Goal: Information Seeking & Learning: Learn about a topic

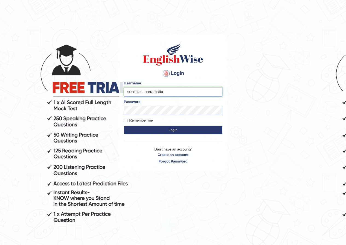
drag, startPoint x: 142, startPoint y: 92, endPoint x: 115, endPoint y: 85, distance: 27.3
click at [130, 89] on input "susmitas_parramatta" at bounding box center [173, 91] width 99 height 9
drag, startPoint x: 115, startPoint y: 85, endPoint x: 112, endPoint y: 84, distance: 3.8
click at [112, 84] on body "Login Please fix the following errors: Username susmitas_parramatta Password Re…" at bounding box center [173, 139] width 346 height 245
drag, startPoint x: 142, startPoint y: 92, endPoint x: 117, endPoint y: 93, distance: 25.5
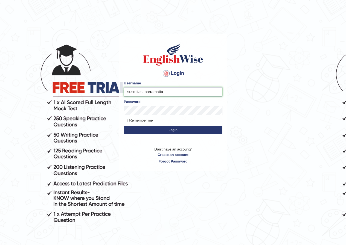
click at [119, 93] on div "Login Please fix the following errors: Username susmitas_parramatta Password Re…" at bounding box center [173, 102] width 108 height 137
type input "grishmi_parramatta"
click at [124, 126] on button "Login" at bounding box center [173, 130] width 99 height 8
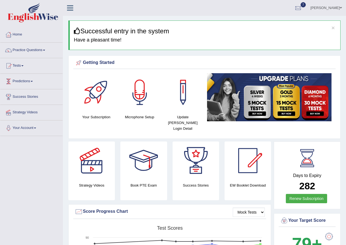
click at [21, 65] on link "Tests" at bounding box center [31, 65] width 62 height 14
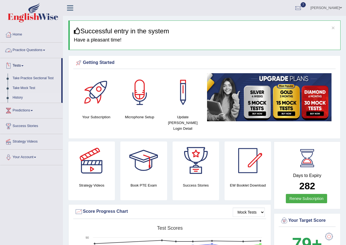
click at [21, 99] on link "History" at bounding box center [35, 98] width 51 height 10
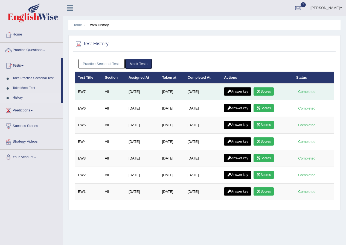
click at [268, 91] on link "Scores" at bounding box center [264, 92] width 20 height 8
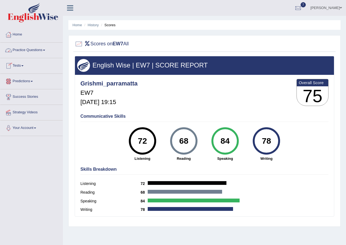
click at [39, 50] on link "Practice Questions" at bounding box center [31, 50] width 62 height 14
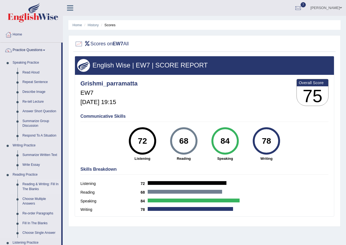
click at [34, 185] on link "Reading & Writing: Fill In The Blanks" at bounding box center [40, 187] width 41 height 15
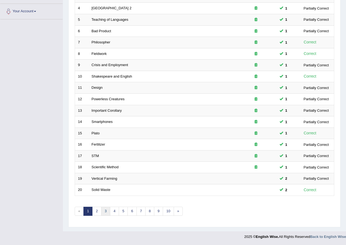
click at [107, 209] on link "3" at bounding box center [105, 211] width 9 height 9
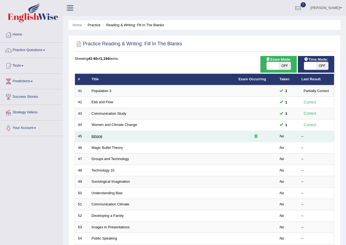
click at [100, 137] on link "Iphone" at bounding box center [97, 136] width 11 height 4
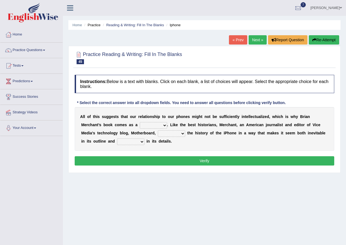
click at [157, 126] on select "privilege relief demotion flash" at bounding box center [153, 125] width 27 height 7
click at [18, 49] on link "Practice Questions" at bounding box center [31, 50] width 62 height 14
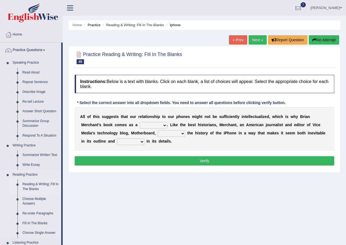
click at [33, 186] on link "Reading & Writing: Fill In The Blanks" at bounding box center [40, 187] width 41 height 15
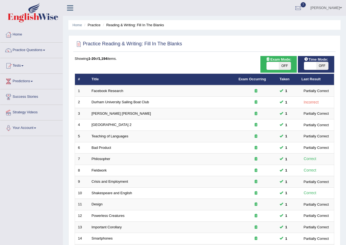
click at [322, 65] on span "OFF" at bounding box center [322, 66] width 12 height 8
checkbox input "true"
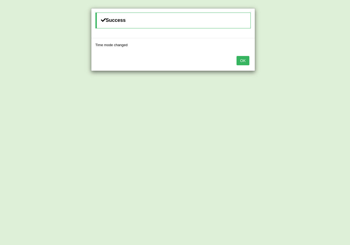
click at [241, 61] on button "OK" at bounding box center [243, 60] width 13 height 9
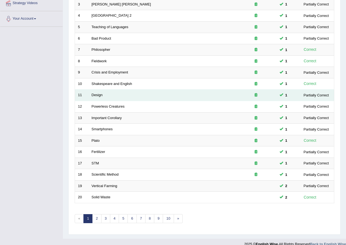
scroll to position [117, 0]
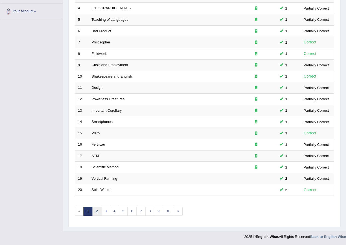
click at [98, 212] on link "2" at bounding box center [96, 211] width 9 height 9
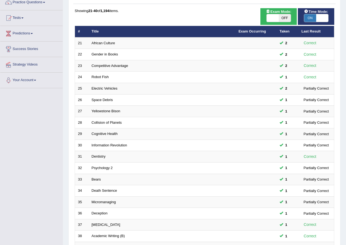
scroll to position [117, 0]
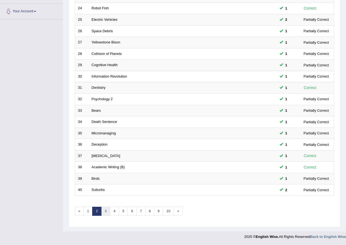
drag, startPoint x: 107, startPoint y: 212, endPoint x: 114, endPoint y: 206, distance: 9.3
click at [107, 212] on link "3" at bounding box center [105, 211] width 9 height 9
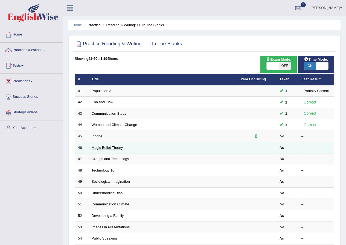
click at [113, 147] on link "Magic Bullet Theory" at bounding box center [107, 148] width 31 height 4
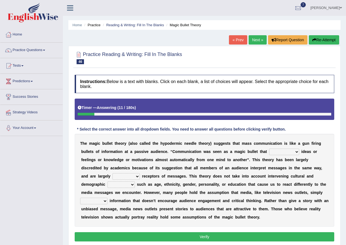
click at [278, 154] on select "transported translated transferred transformed" at bounding box center [284, 152] width 30 height 7
click at [269, 149] on select "transported translated transferred transformed" at bounding box center [284, 152] width 30 height 7
click at [284, 155] on select "transported translated transferred transformed" at bounding box center [284, 152] width 30 height 7
select select "transferred"
click at [269, 149] on select "transported translated transferred transformed" at bounding box center [284, 152] width 30 height 7
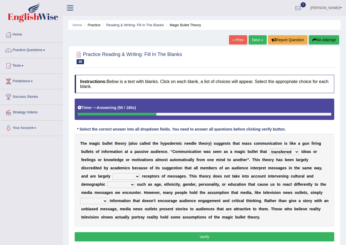
click at [125, 177] on select "negative active positive passive" at bounding box center [125, 176] width 27 height 7
select select "active"
click at [112, 173] on select "negative active positive passive" at bounding box center [125, 176] width 27 height 7
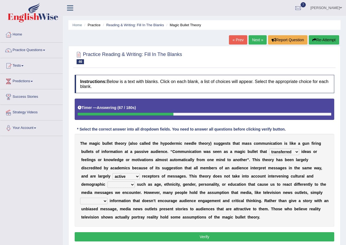
click at [128, 187] on select "variables varies varieties variations" at bounding box center [121, 185] width 27 height 7
select select "varieties"
click at [108, 182] on select "variables varies varieties variations" at bounding box center [121, 185] width 27 height 7
drag, startPoint x: 89, startPoint y: 195, endPoint x: 87, endPoint y: 191, distance: 4.7
click at [88, 192] on div "T h e m a g i c b u l l e t t h e o r y ( a l s o c a l l e d t h e h y p o d e…" at bounding box center [205, 180] width 260 height 93
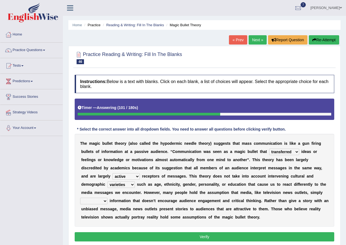
select select "release"
click at [80, 198] on select "respond resume release request" at bounding box center [93, 201] width 27 height 7
click at [95, 228] on div "Instructions: Below is a text with blanks. Click on each blank, a list of choic…" at bounding box center [204, 159] width 262 height 174
click at [122, 238] on button "Verify" at bounding box center [205, 237] width 260 height 9
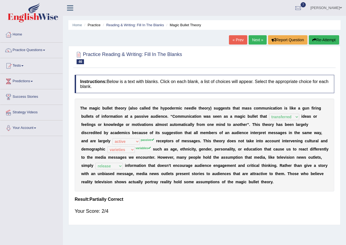
click at [257, 40] on link "Next »" at bounding box center [258, 39] width 18 height 9
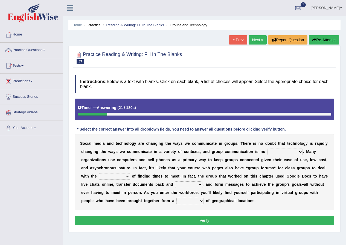
click at [278, 153] on select "exception exemplification extradition excursion" at bounding box center [285, 152] width 36 height 7
select select "exception"
click at [267, 149] on select "exception exemplification extradition excursion" at bounding box center [285, 152] width 36 height 7
click at [114, 176] on select "localities liabilities complexities causalities" at bounding box center [114, 176] width 31 height 7
select select "complexities"
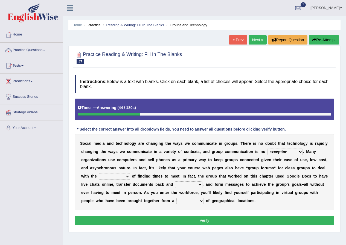
click at [99, 173] on select "localities liabilities complexities causalities" at bounding box center [114, 176] width 31 height 7
click at [117, 175] on select "localities liabilities complexities causalities" at bounding box center [114, 176] width 31 height 7
click at [148, 179] on div "S o c i a l m e d i a a n d t e c h n o l o g y a r e c h a n g i n g t h e w a…" at bounding box center [205, 172] width 260 height 77
click at [187, 186] on select "fill forth toward beyond" at bounding box center [188, 185] width 27 height 7
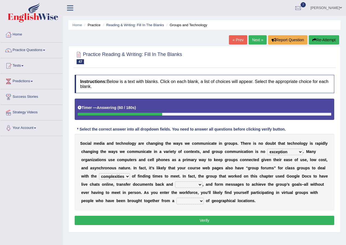
click at [186, 186] on select "fill forth toward beyond" at bounding box center [188, 185] width 27 height 7
select select "forth"
click at [175, 182] on select "fill forth toward beyond" at bounding box center [188, 185] width 27 height 7
click at [183, 201] on select "form variety kind variation" at bounding box center [189, 201] width 27 height 7
select select "variety"
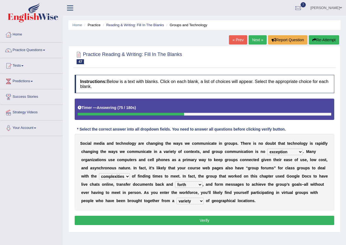
click at [176, 198] on select "form variety kind variation" at bounding box center [189, 201] width 27 height 7
click at [288, 150] on select "exception exemplification extradition excursion" at bounding box center [285, 152] width 36 height 7
click at [292, 139] on div "S o c i a l m e d i a a n d t e c h n o l o g y a r e c h a n g i n g t h e w a…" at bounding box center [205, 172] width 260 height 77
click at [103, 178] on select "localities liabilities complexities causalities" at bounding box center [114, 176] width 31 height 7
click at [170, 179] on div "S o c i a l m e d i a a n d t e c h n o l o g y a r e c h a n g i n g t h e w a…" at bounding box center [205, 172] width 260 height 77
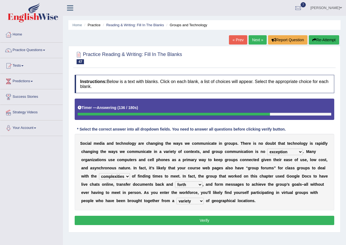
click at [161, 226] on div "Instructions: Below is a text with blanks. Click on each blank, a list of choic…" at bounding box center [204, 151] width 262 height 158
click at [165, 220] on button "Verify" at bounding box center [205, 220] width 260 height 9
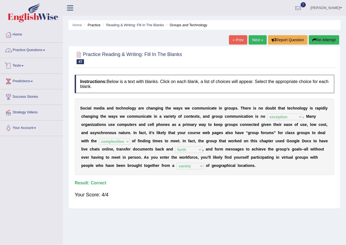
click at [33, 54] on link "Practice Questions" at bounding box center [31, 50] width 62 height 14
click at [21, 65] on link "Tests" at bounding box center [31, 65] width 62 height 14
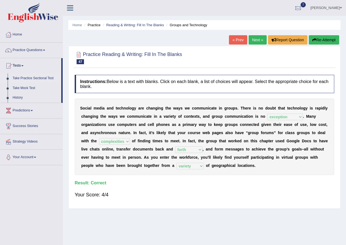
click at [33, 77] on link "Take Practice Sectional Test" at bounding box center [35, 79] width 51 height 10
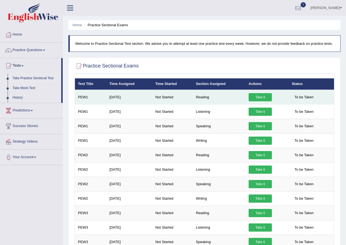
click at [267, 97] on link "Take it" at bounding box center [260, 97] width 23 height 8
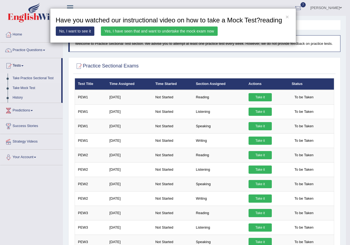
click at [158, 30] on link "Yes, I have seen that and want to undertake the mock exam now" at bounding box center [159, 31] width 117 height 9
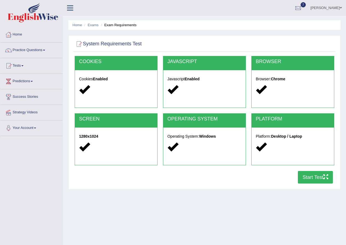
click at [308, 178] on button "Start Test" at bounding box center [315, 177] width 35 height 13
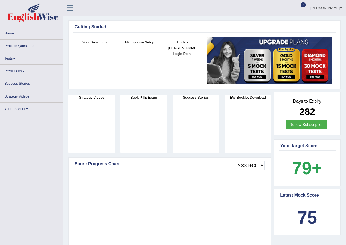
click at [6, 58] on link "Tests" at bounding box center [31, 57] width 62 height 11
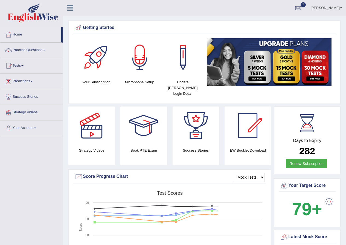
click at [20, 66] on link "Tests" at bounding box center [31, 65] width 62 height 14
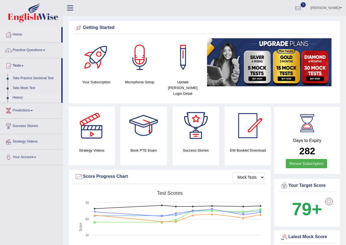
click at [16, 98] on link "History" at bounding box center [35, 98] width 51 height 10
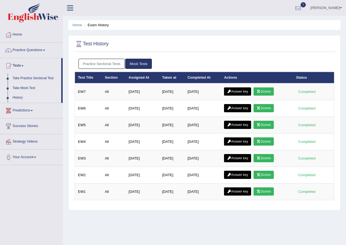
click at [26, 87] on link "Take Mock Test" at bounding box center [35, 88] width 51 height 10
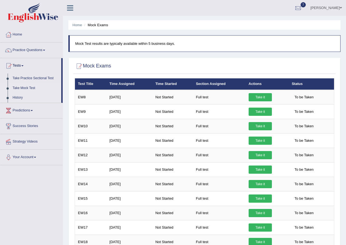
click at [21, 99] on link "History" at bounding box center [35, 98] width 51 height 10
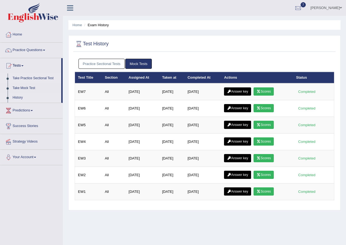
click at [28, 79] on link "Take Practice Sectional Test" at bounding box center [35, 79] width 51 height 10
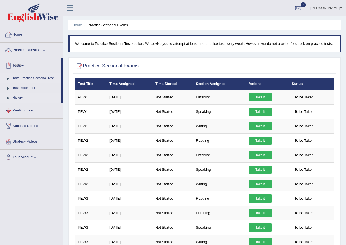
click at [18, 98] on link "History" at bounding box center [35, 98] width 51 height 10
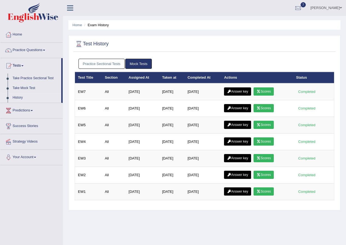
click at [110, 66] on link "Practice Sectional Tests" at bounding box center [102, 64] width 47 height 10
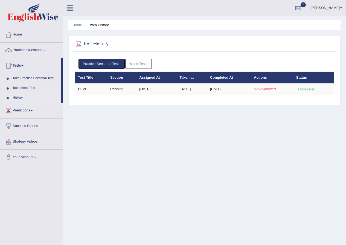
click at [137, 62] on link "Mock Tests" at bounding box center [138, 64] width 27 height 10
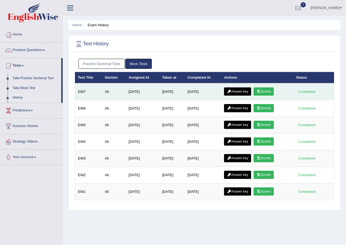
click at [261, 92] on icon at bounding box center [259, 91] width 4 height 3
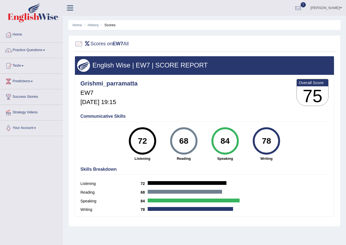
click at [179, 141] on div "68" at bounding box center [184, 141] width 20 height 23
drag, startPoint x: 179, startPoint y: 141, endPoint x: 187, endPoint y: 141, distance: 8.0
click at [187, 141] on div "68" at bounding box center [184, 141] width 20 height 23
drag, startPoint x: 141, startPoint y: 142, endPoint x: 151, endPoint y: 140, distance: 10.4
click at [151, 140] on div "72" at bounding box center [142, 141] width 20 height 23
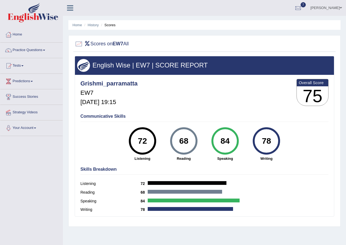
drag, startPoint x: 221, startPoint y: 139, endPoint x: 231, endPoint y: 140, distance: 9.3
click at [231, 140] on div "84" at bounding box center [225, 141] width 20 height 23
drag, startPoint x: 263, startPoint y: 141, endPoint x: 271, endPoint y: 142, distance: 8.0
click at [271, 141] on div "78" at bounding box center [267, 141] width 20 height 23
click at [271, 144] on div "78" at bounding box center [267, 141] width 20 height 23
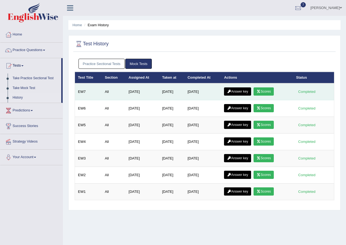
click at [245, 90] on link "Answer key" at bounding box center [237, 92] width 27 height 8
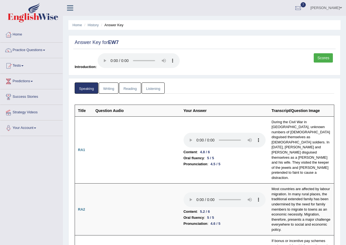
click at [109, 89] on link "Writing" at bounding box center [109, 88] width 20 height 11
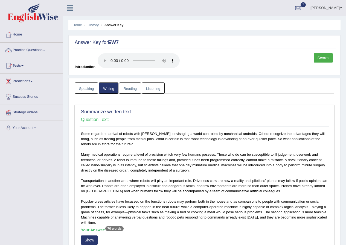
click at [158, 86] on link "Listening" at bounding box center [153, 88] width 23 height 11
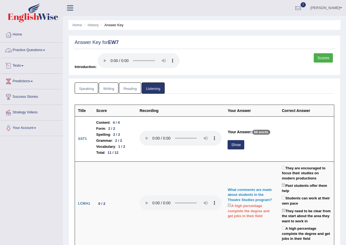
click at [33, 49] on link "Practice Questions" at bounding box center [31, 50] width 62 height 14
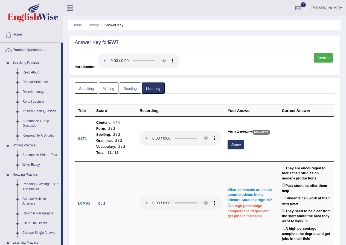
click at [26, 63] on link "Speaking Practice" at bounding box center [35, 63] width 51 height 10
click at [13, 64] on link "Speaking Practice" at bounding box center [35, 63] width 51 height 10
click at [26, 49] on link "Practice Questions" at bounding box center [30, 50] width 61 height 14
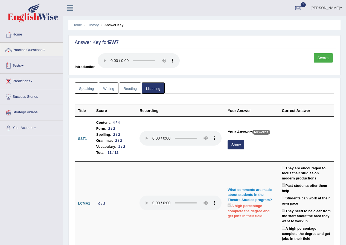
click at [19, 65] on link "Tests" at bounding box center [31, 65] width 62 height 14
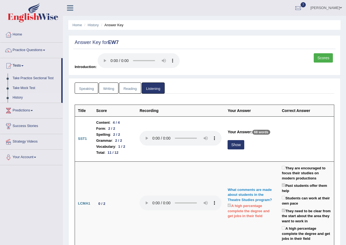
click at [19, 96] on link "History" at bounding box center [35, 98] width 51 height 10
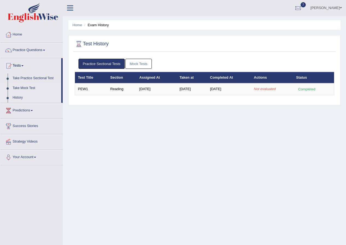
click at [20, 86] on link "Take Mock Test" at bounding box center [35, 88] width 51 height 10
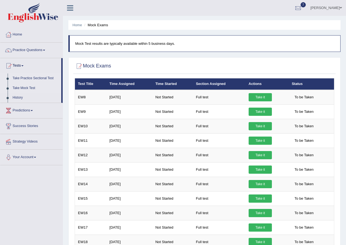
click at [20, 78] on link "Take Practice Sectional Test" at bounding box center [35, 79] width 51 height 10
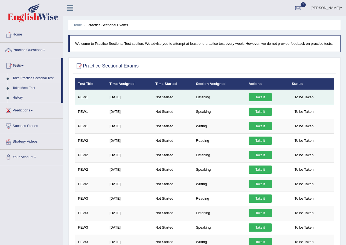
click at [256, 98] on link "Take it" at bounding box center [260, 97] width 23 height 8
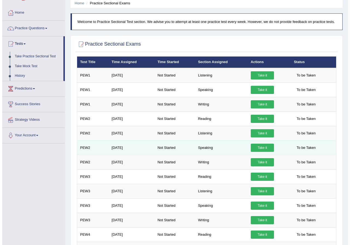
scroll to position [55, 0]
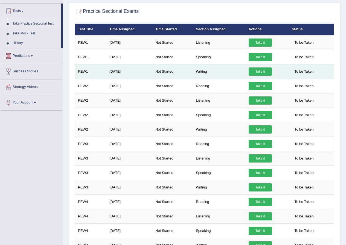
click at [265, 70] on link "Take it" at bounding box center [260, 72] width 23 height 8
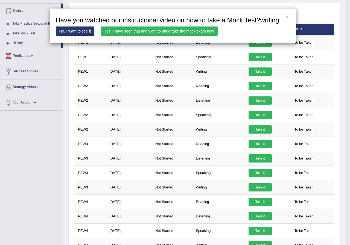
click at [193, 33] on link "Yes, I have seen that and want to undertake the mock exam now" at bounding box center [159, 31] width 117 height 9
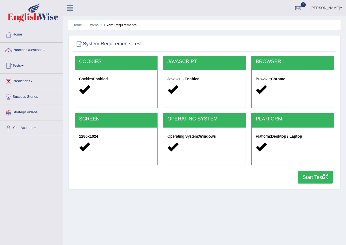
click at [312, 179] on button "Start Test" at bounding box center [315, 177] width 35 height 13
click at [19, 63] on link "Tests" at bounding box center [31, 65] width 62 height 14
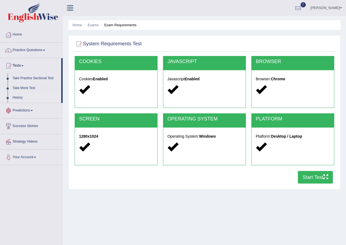
click at [17, 97] on link "History" at bounding box center [35, 98] width 51 height 10
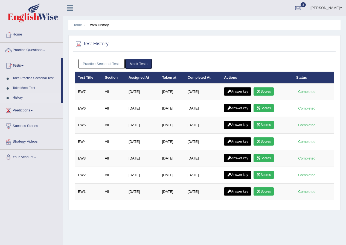
click at [95, 65] on link "Practice Sectional Tests" at bounding box center [102, 64] width 47 height 10
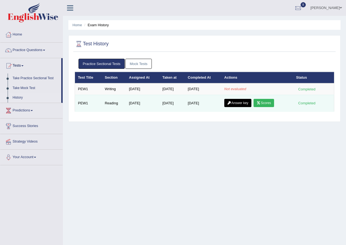
drag, startPoint x: 249, startPoint y: 104, endPoint x: 250, endPoint y: 107, distance: 2.8
click at [249, 104] on link "Answer key" at bounding box center [237, 103] width 27 height 8
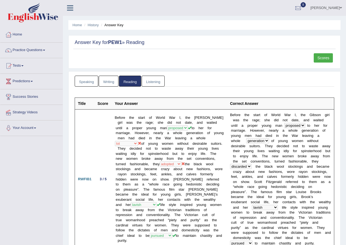
click at [321, 60] on link "Scores" at bounding box center [323, 57] width 19 height 9
click at [28, 51] on link "Practice Questions" at bounding box center [31, 50] width 62 height 14
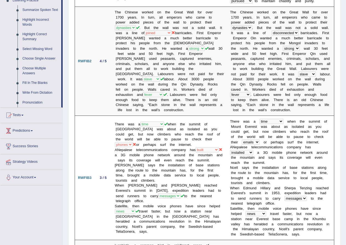
scroll to position [301, 0]
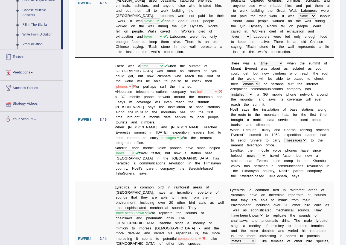
click at [18, 57] on link "Tests" at bounding box center [31, 57] width 62 height 14
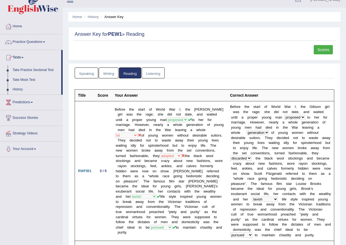
scroll to position [0, 0]
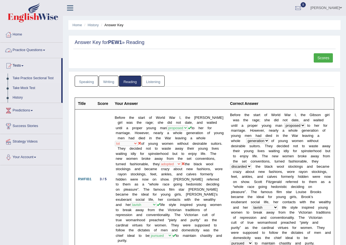
click at [27, 79] on link "Take Practice Sectional Test" at bounding box center [35, 79] width 51 height 10
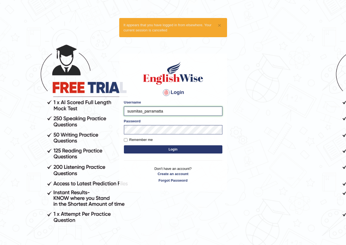
click at [134, 112] on input "susmitas_parramatta" at bounding box center [173, 111] width 99 height 9
drag, startPoint x: 141, startPoint y: 111, endPoint x: 98, endPoint y: 117, distance: 43.6
click at [98, 117] on body "× It appears that you have logged in from elsewhere. Your current session is ca…" at bounding box center [173, 139] width 346 height 245
type input "grishmi_parramatta"
click at [169, 149] on button "Login" at bounding box center [173, 150] width 99 height 8
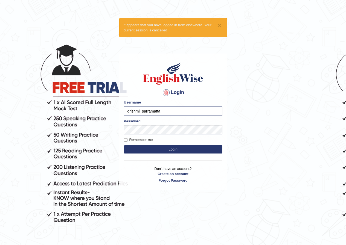
click at [169, 149] on button "Login" at bounding box center [173, 150] width 99 height 8
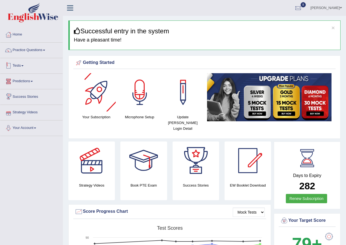
click at [18, 67] on link "Tests" at bounding box center [31, 65] width 62 height 14
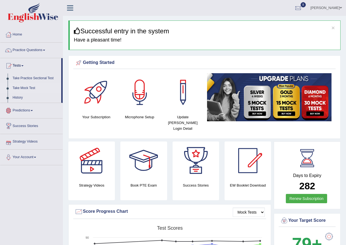
click at [21, 89] on link "Take Mock Test" at bounding box center [35, 88] width 51 height 10
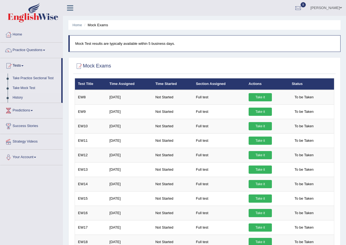
click at [25, 80] on link "Take Practice Sectional Test" at bounding box center [35, 79] width 51 height 10
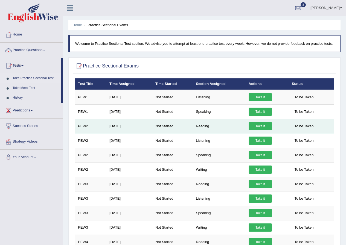
click at [257, 126] on link "Take it" at bounding box center [260, 126] width 23 height 8
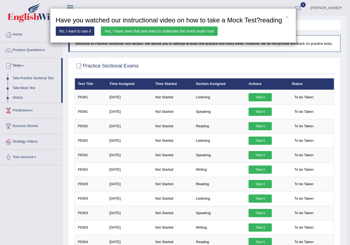
click at [162, 32] on link "Yes, I have seen that and want to undertake the mock exam now" at bounding box center [159, 31] width 117 height 9
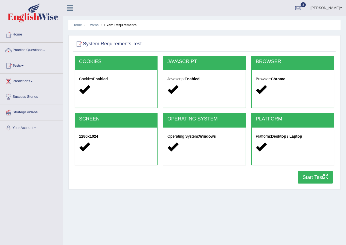
click at [304, 178] on button "Start Test" at bounding box center [315, 177] width 35 height 13
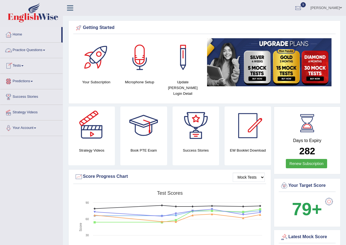
click at [23, 49] on link "Practice Questions" at bounding box center [31, 50] width 62 height 14
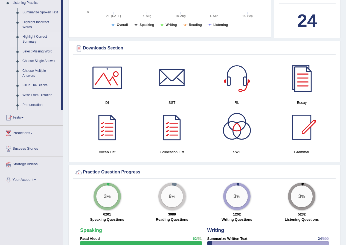
scroll to position [246, 0]
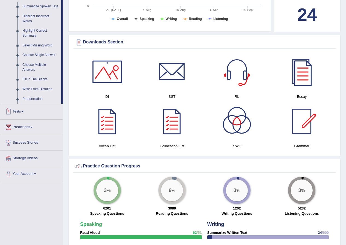
click at [20, 111] on link "Tests" at bounding box center [31, 111] width 62 height 14
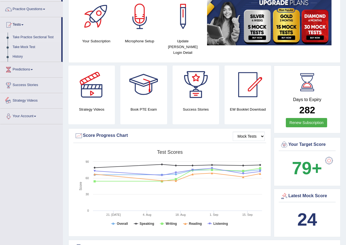
scroll to position [35, 0]
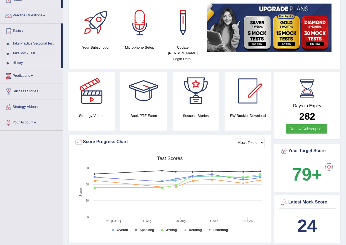
click at [19, 62] on link "History" at bounding box center [35, 63] width 51 height 10
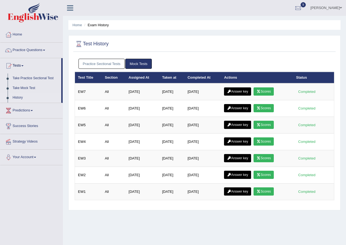
click at [107, 67] on link "Practice Sectional Tests" at bounding box center [102, 64] width 47 height 10
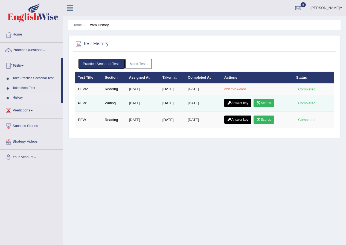
click at [271, 103] on link "Scores" at bounding box center [264, 103] width 20 height 8
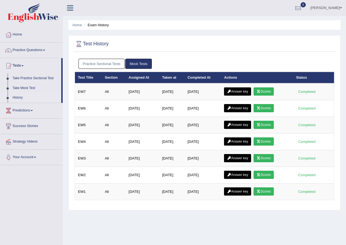
click at [98, 63] on link "Practice Sectional Tests" at bounding box center [102, 64] width 47 height 10
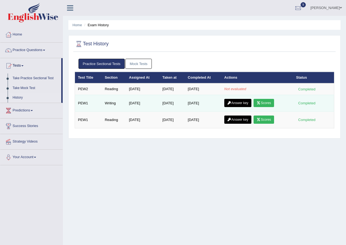
click at [230, 105] on link "Answer key" at bounding box center [237, 103] width 27 height 8
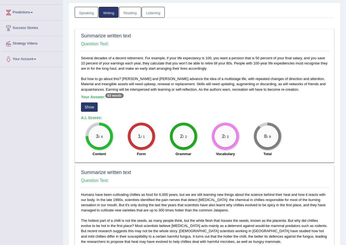
scroll to position [164, 0]
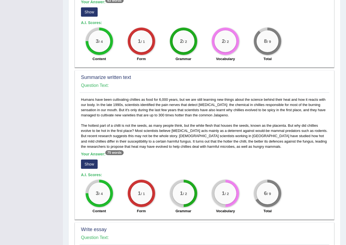
drag, startPoint x: 94, startPoint y: 167, endPoint x: 97, endPoint y: 167, distance: 3.0
click at [94, 167] on button "Show" at bounding box center [89, 164] width 17 height 9
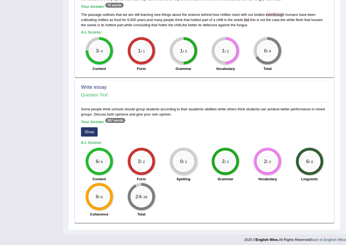
scroll to position [315, 0]
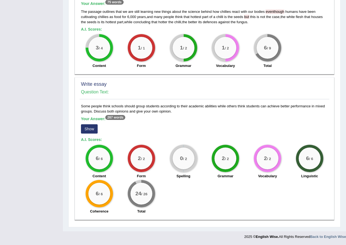
click at [96, 127] on button "Show" at bounding box center [89, 128] width 17 height 9
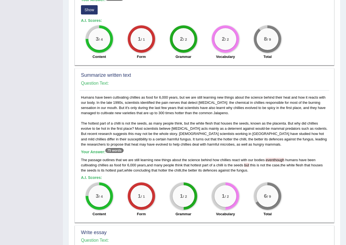
scroll to position [137, 0]
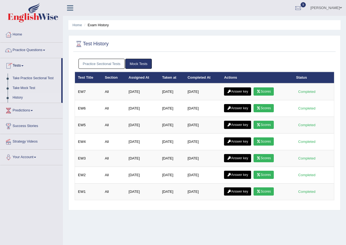
click at [25, 50] on link "Practice Questions" at bounding box center [31, 50] width 62 height 14
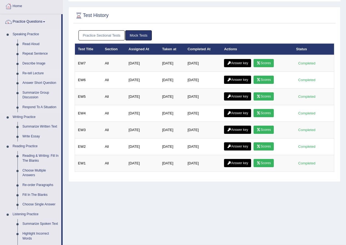
scroll to position [82, 0]
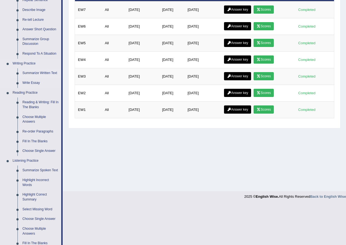
click at [39, 75] on link "Summarize Written Text" at bounding box center [40, 73] width 41 height 10
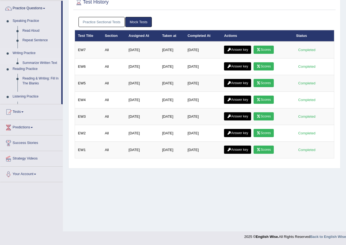
scroll to position [42, 0]
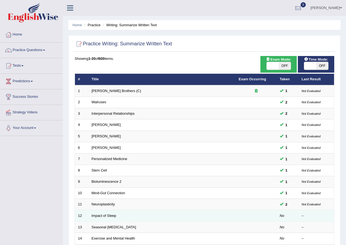
scroll to position [117, 0]
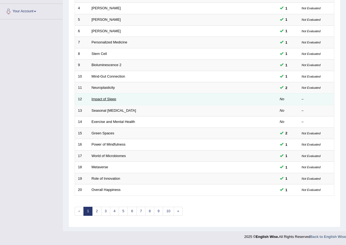
click at [101, 97] on link "Impact of Sleep" at bounding box center [104, 99] width 25 height 4
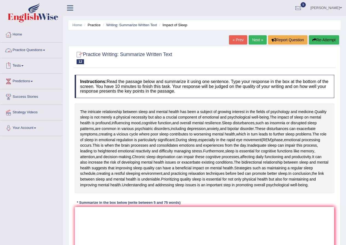
click at [35, 51] on link "Practice Questions" at bounding box center [31, 50] width 62 height 14
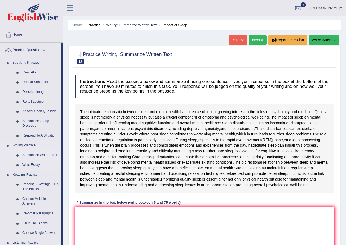
click at [35, 156] on link "Summarize Written Text" at bounding box center [40, 155] width 41 height 10
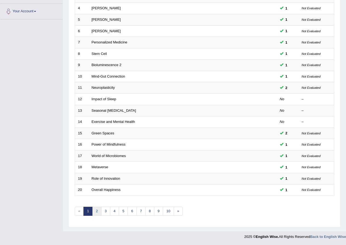
click at [99, 210] on link "2" at bounding box center [96, 211] width 9 height 9
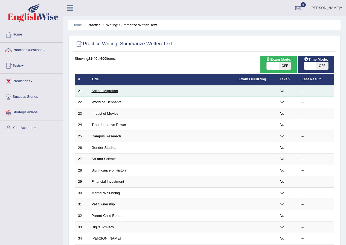
click at [105, 91] on link "Animal Migration" at bounding box center [105, 91] width 27 height 4
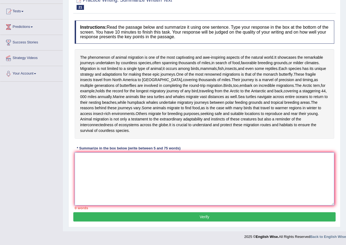
click at [126, 199] on textarea at bounding box center [205, 179] width 260 height 53
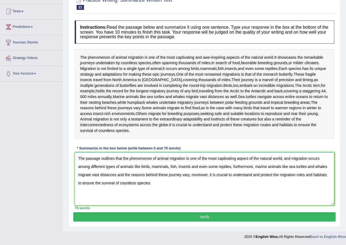
scroll to position [71, 0]
click at [79, 157] on textarea "The passage outlines that the phenomenon of animal migration is one of the most…" at bounding box center [205, 179] width 260 height 53
type textarea "The passage outlines that the phenomenon of animal migration is one of the most…"
click at [113, 219] on button "Verify" at bounding box center [204, 217] width 262 height 9
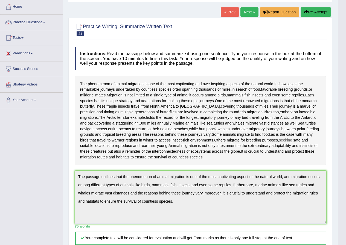
scroll to position [0, 0]
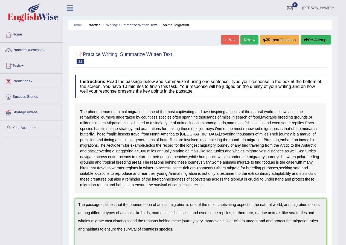
click at [245, 43] on link "Next »" at bounding box center [250, 39] width 18 height 9
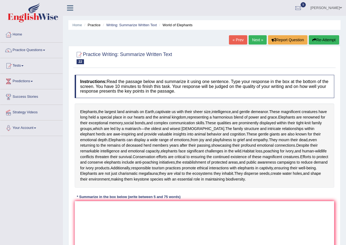
click at [261, 37] on link "Next »" at bounding box center [258, 39] width 18 height 9
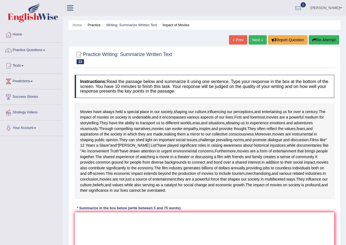
click at [259, 38] on link "Next »" at bounding box center [258, 39] width 18 height 9
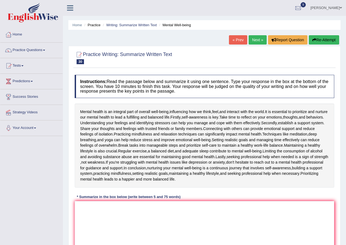
click at [259, 39] on link "Next »" at bounding box center [258, 39] width 18 height 9
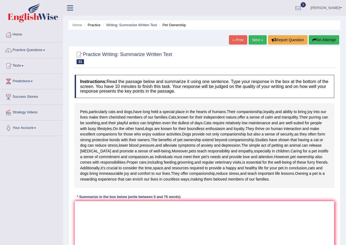
click at [260, 41] on link "Next »" at bounding box center [258, 39] width 18 height 9
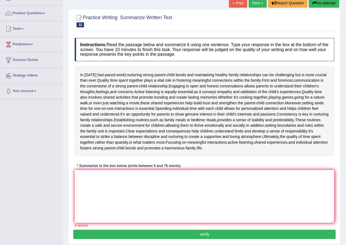
scroll to position [27, 0]
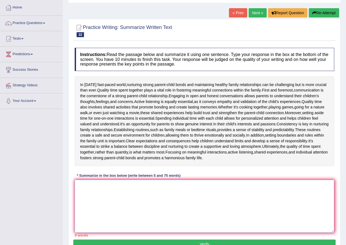
click at [97, 184] on textarea at bounding box center [205, 206] width 260 height 53
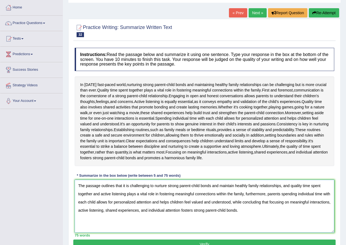
click at [113, 207] on textarea "The passage outlines that it is challenging to nurture strong parent-child bond…" at bounding box center [205, 206] width 260 height 53
click at [80, 184] on textarea "The passage outlines that it is challenging to nurture strong parent-child bond…" at bounding box center [205, 206] width 260 height 53
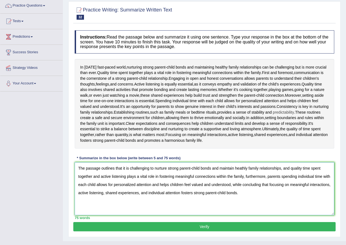
scroll to position [54, 0]
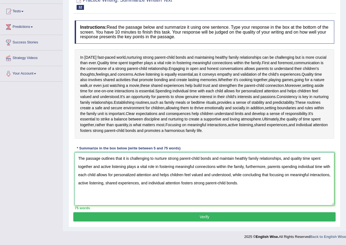
type textarea "The passage outlines that it is challenging to nurture strong parent-child bond…"
drag, startPoint x: 211, startPoint y: 216, endPoint x: 213, endPoint y: 212, distance: 3.9
click at [211, 216] on button "Verify" at bounding box center [204, 217] width 262 height 9
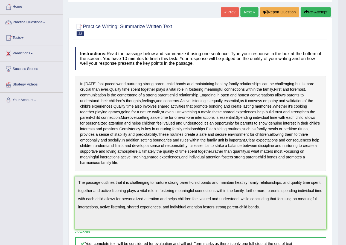
scroll to position [0, 0]
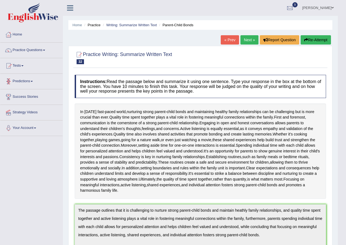
click at [18, 66] on link "Tests" at bounding box center [31, 65] width 62 height 14
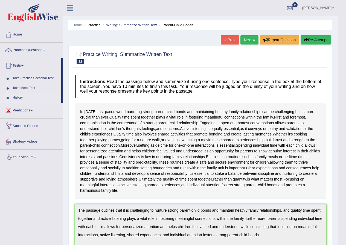
click at [19, 97] on link "History" at bounding box center [35, 98] width 51 height 10
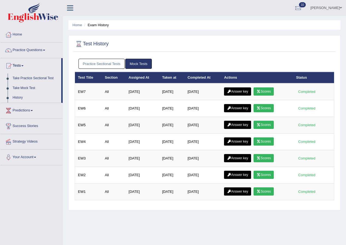
click at [95, 61] on link "Practice Sectional Tests" at bounding box center [102, 64] width 47 height 10
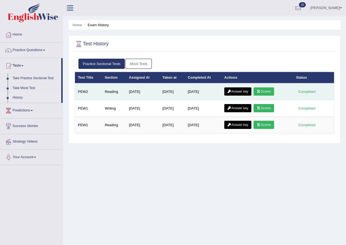
click at [247, 92] on link "Answer key" at bounding box center [237, 92] width 27 height 8
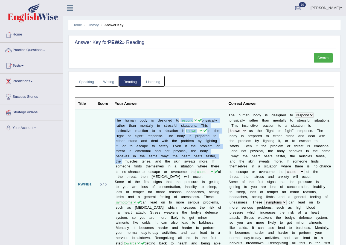
drag, startPoint x: 142, startPoint y: 157, endPoint x: 96, endPoint y: 124, distance: 56.8
click at [98, 144] on tr "RWFIB1 5 / 5 The human body is designed to deal respond cope act physically rat…" at bounding box center [204, 185] width 259 height 150
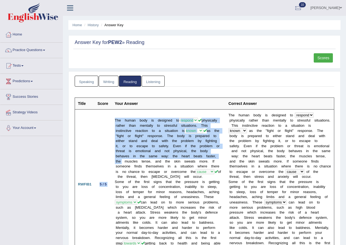
click at [134, 82] on link "Reading" at bounding box center [130, 81] width 22 height 11
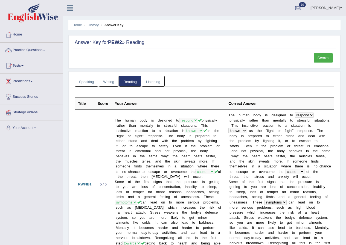
click at [132, 82] on link "Reading" at bounding box center [130, 81] width 22 height 11
click at [321, 61] on link "Scores" at bounding box center [323, 57] width 19 height 9
